Goal: Browse casually: Explore the website without a specific task or goal

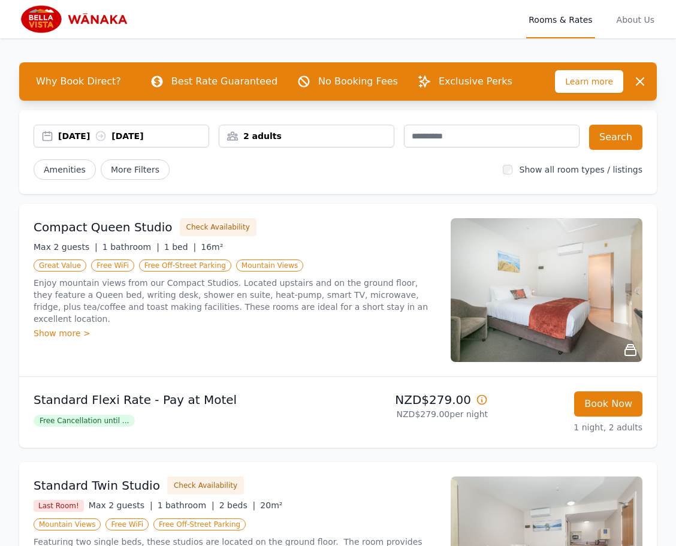
click at [626, 351] on icon at bounding box center [631, 350] width 14 height 14
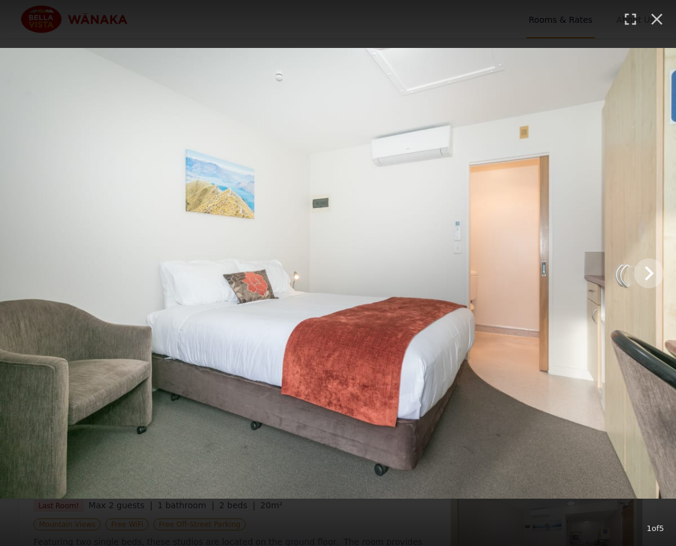
click at [648, 273] on icon "Show slide 2 of 5" at bounding box center [649, 273] width 29 height 29
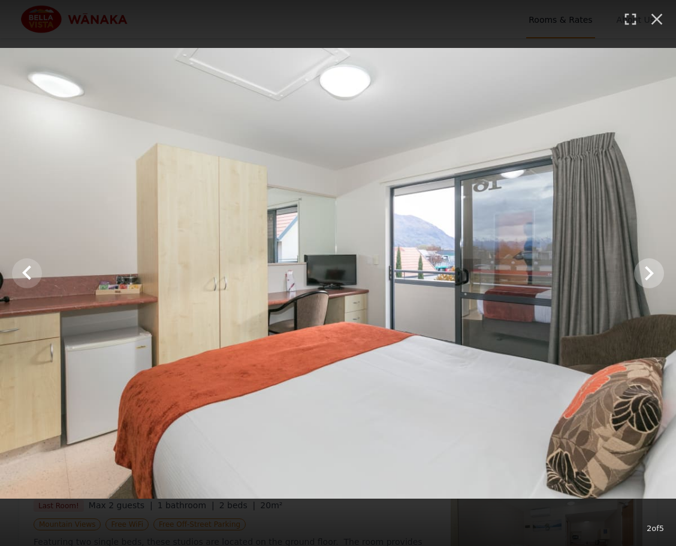
click at [648, 273] on icon "Show slide 3 of 5" at bounding box center [649, 273] width 29 height 29
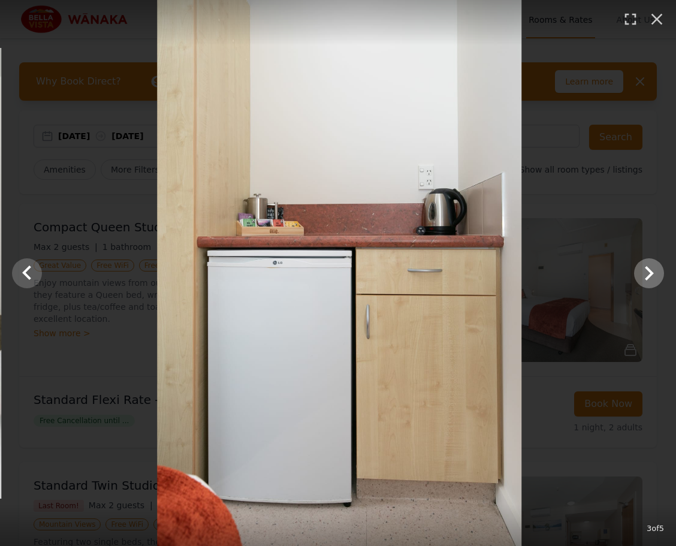
click at [648, 273] on icon "Show slide 4 of 5" at bounding box center [649, 273] width 29 height 29
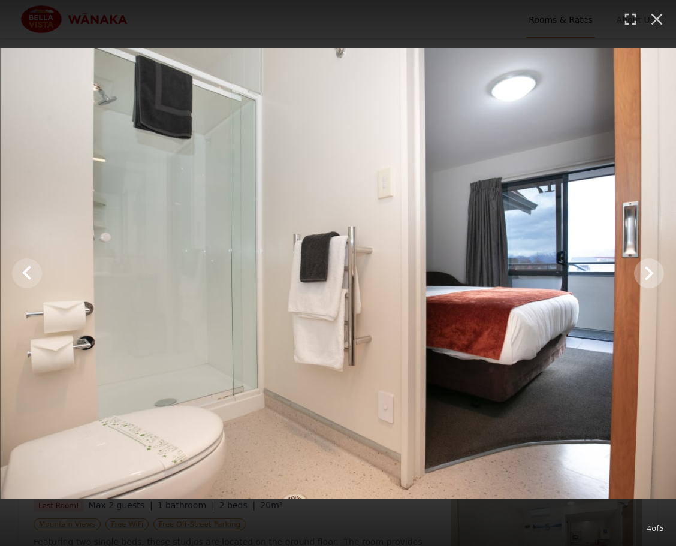
click at [648, 273] on icon "Show slide 5 of 5" at bounding box center [649, 273] width 29 height 29
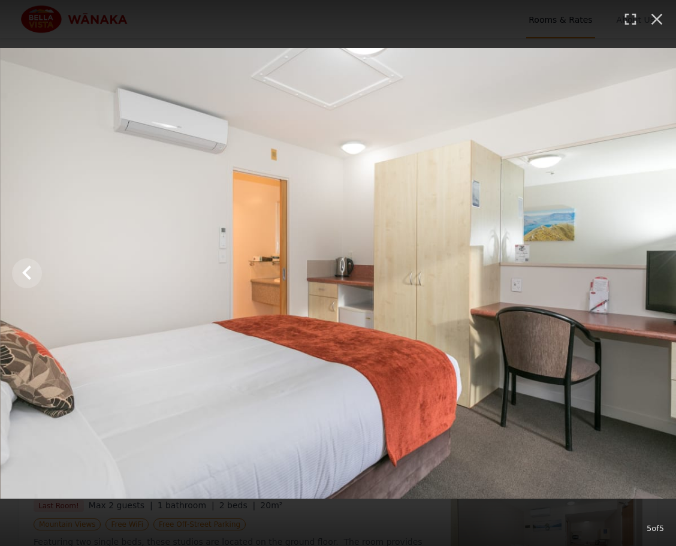
click at [648, 273] on img at bounding box center [339, 273] width 676 height 451
click at [656, 23] on icon "button" at bounding box center [657, 19] width 19 height 19
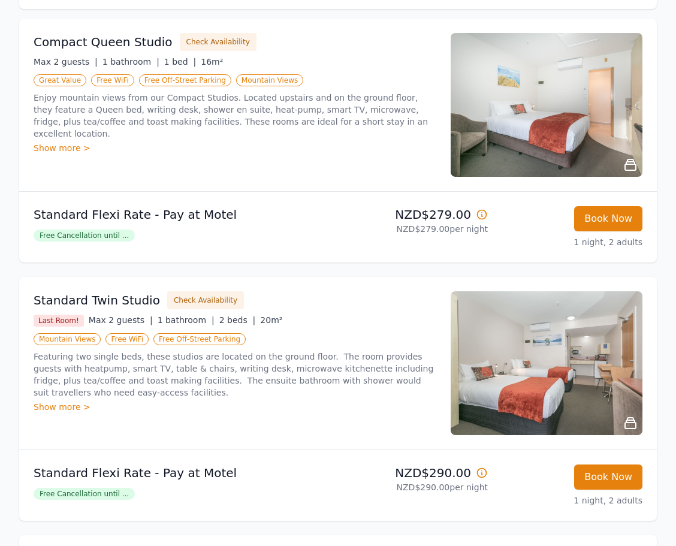
scroll to position [187, 0]
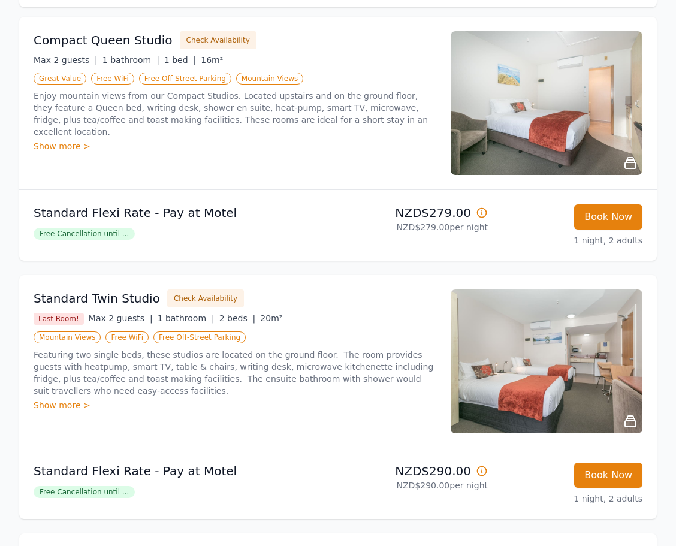
click at [627, 422] on icon at bounding box center [631, 421] width 14 height 14
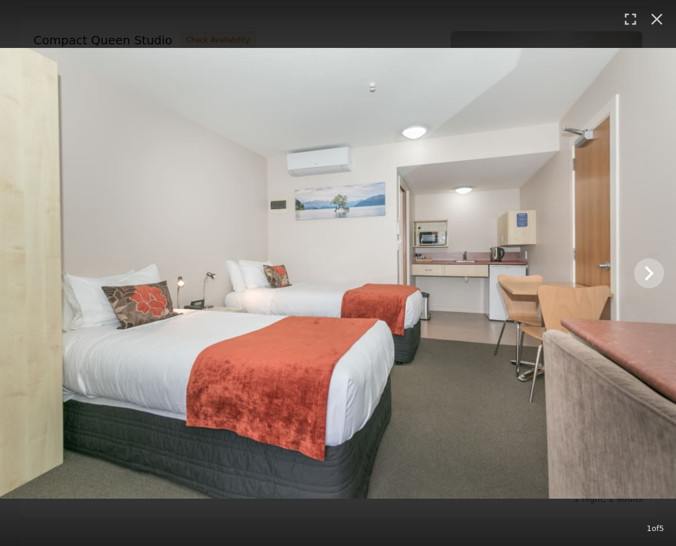
click at [648, 271] on icon "Show slide 2 of 5" at bounding box center [649, 273] width 29 height 29
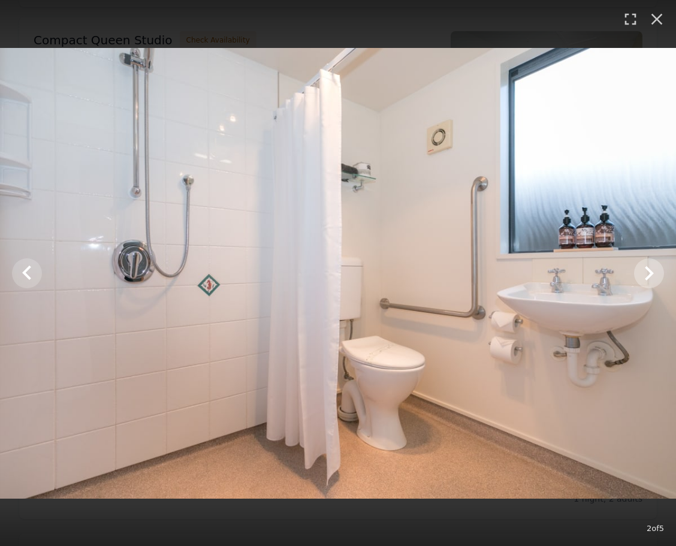
click at [648, 271] on icon "Show slide 3 of 5" at bounding box center [649, 273] width 29 height 29
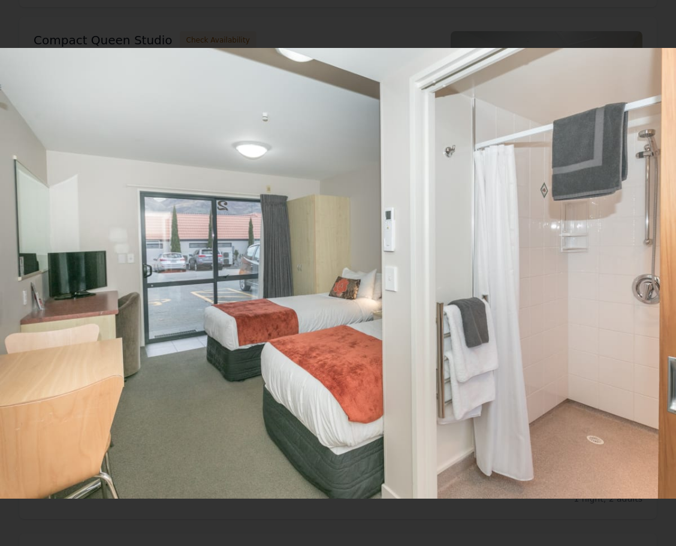
click at [648, 271] on icon "Show slide 4 of 5" at bounding box center [649, 273] width 29 height 29
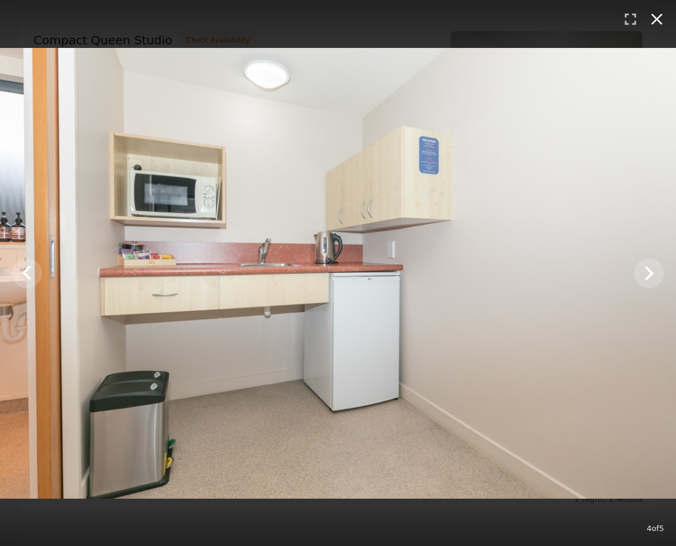
click at [654, 26] on icon "button" at bounding box center [657, 19] width 19 height 19
